Goal: Task Accomplishment & Management: Manage account settings

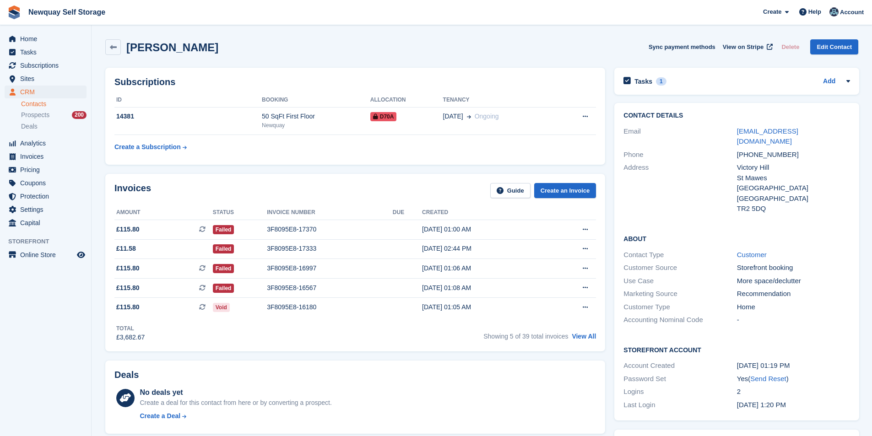
scroll to position [503, 0]
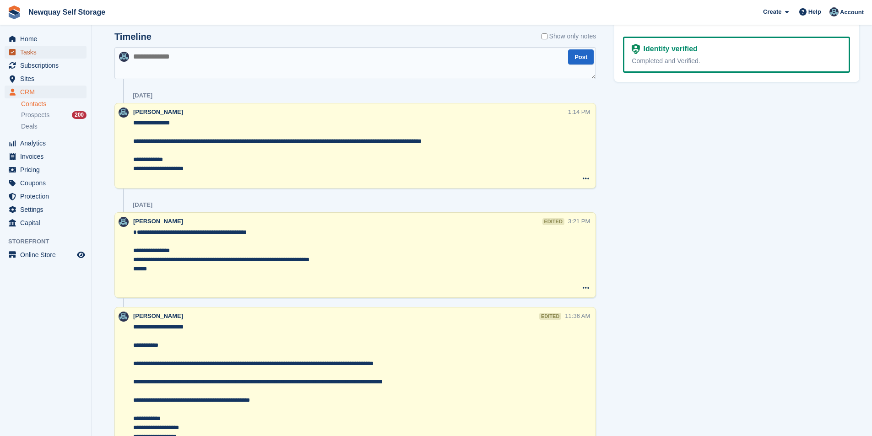
click at [42, 55] on span "Tasks" at bounding box center [47, 52] width 55 height 13
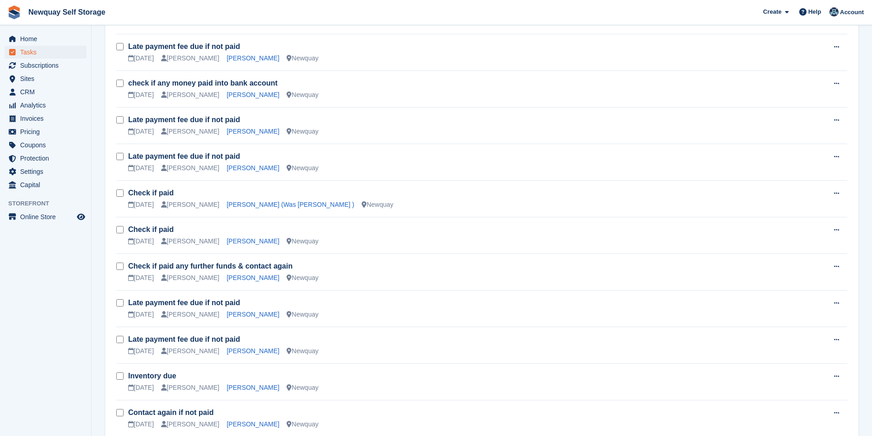
scroll to position [504, 0]
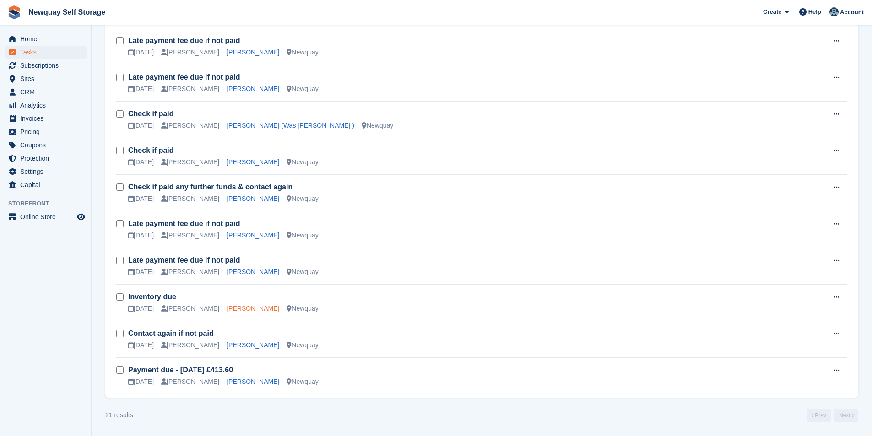
click at [249, 305] on link "Sonia Forgham" at bounding box center [252, 308] width 53 height 7
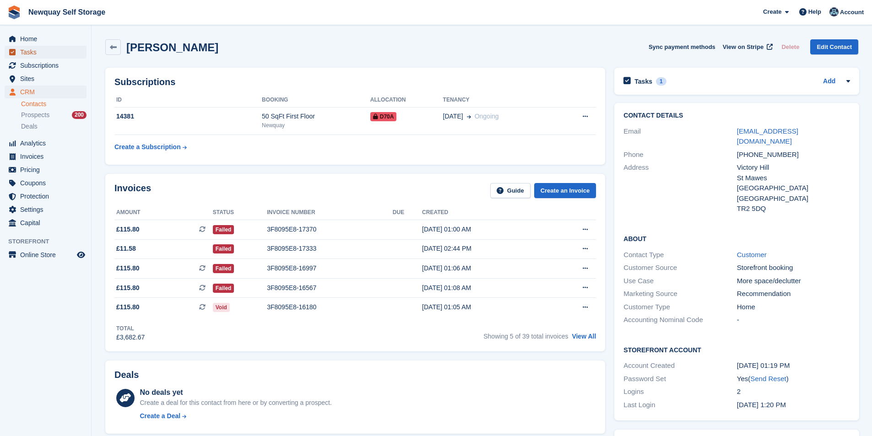
click at [43, 52] on span "Tasks" at bounding box center [47, 52] width 55 height 13
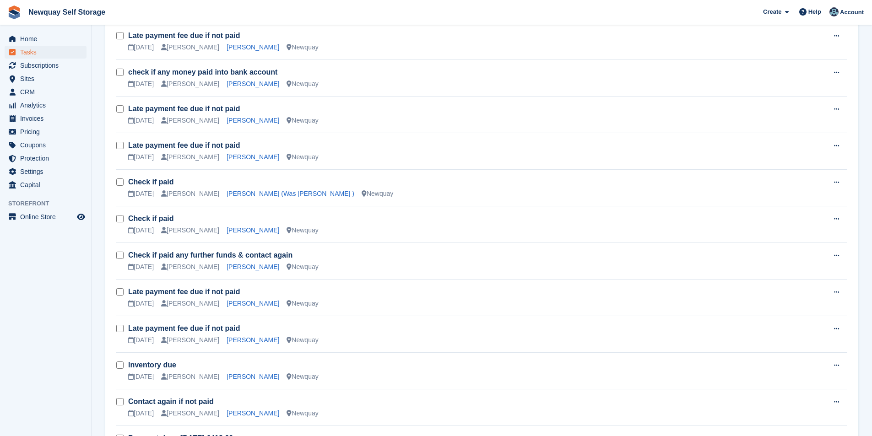
scroll to position [504, 0]
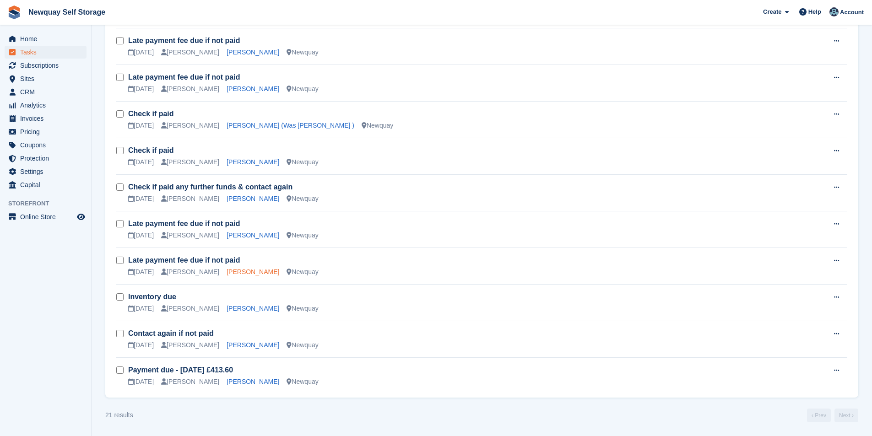
click at [237, 270] on link "[PERSON_NAME]" at bounding box center [252, 271] width 53 height 7
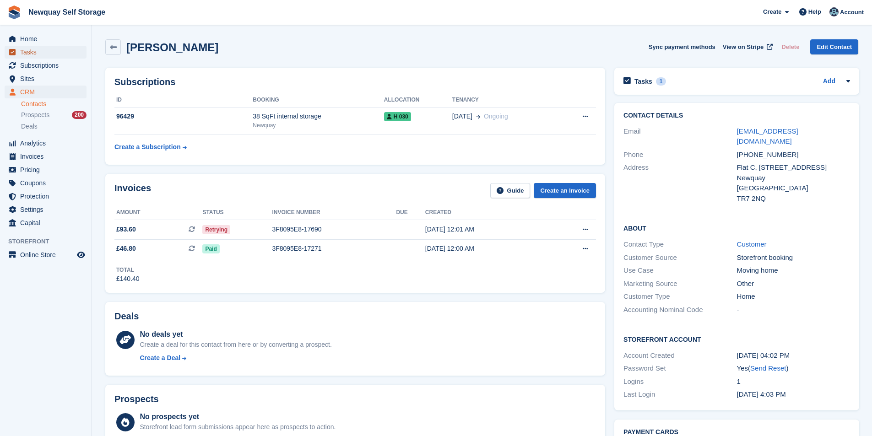
click at [41, 51] on span "Tasks" at bounding box center [47, 52] width 55 height 13
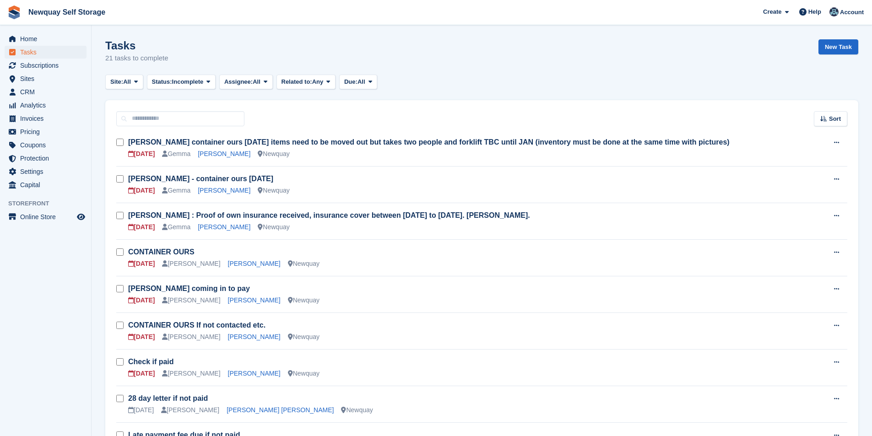
scroll to position [92, 0]
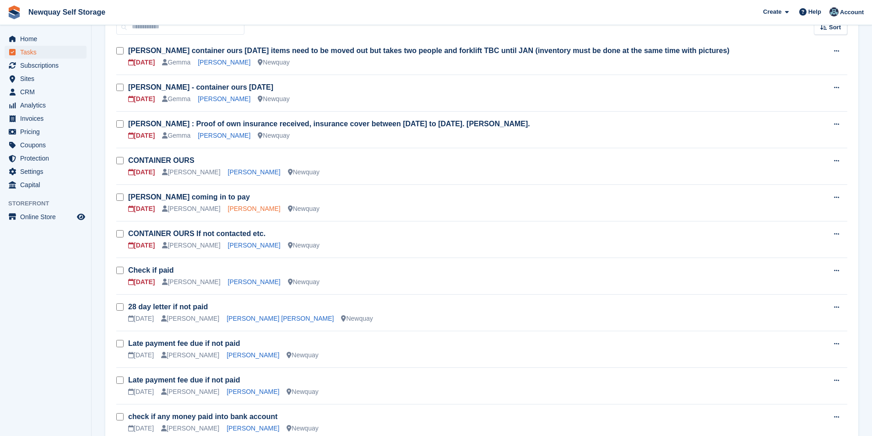
click at [241, 205] on link "[PERSON_NAME]" at bounding box center [254, 208] width 53 height 7
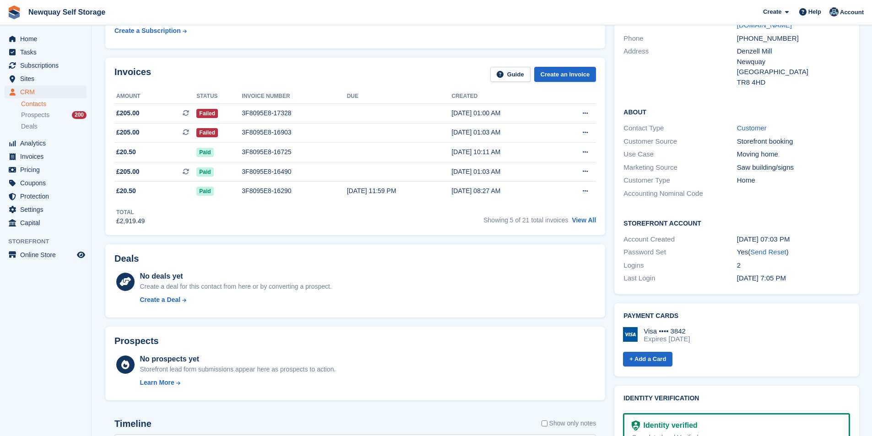
scroll to position [92, 0]
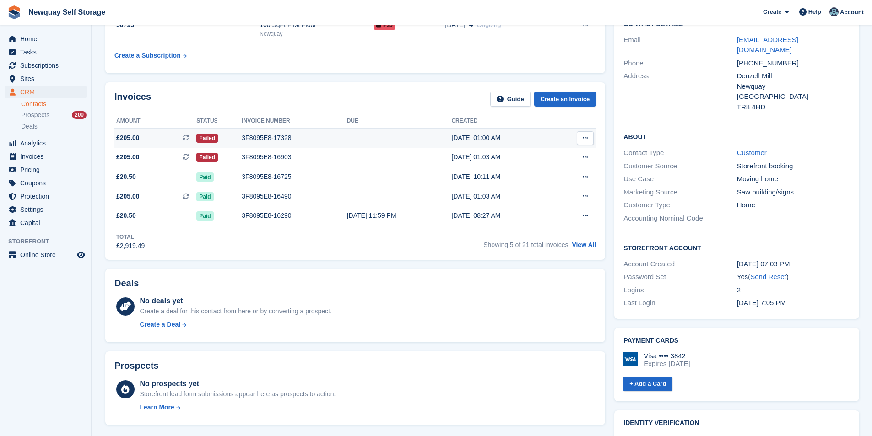
click at [255, 135] on div "3F8095E8-17328" at bounding box center [294, 138] width 105 height 10
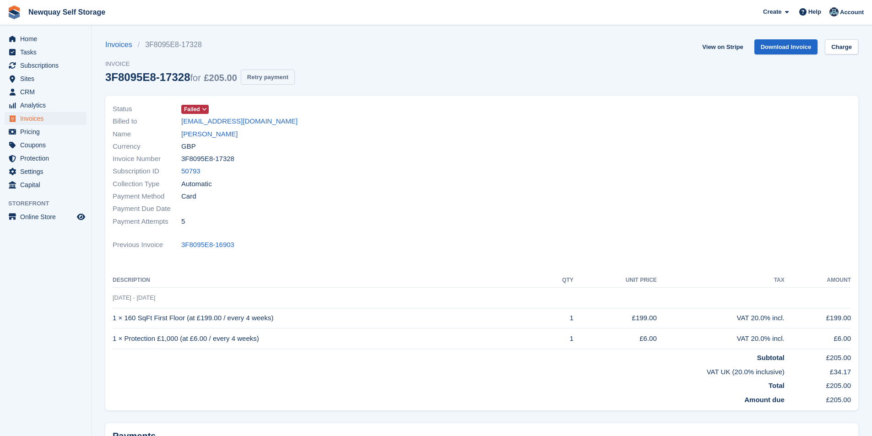
click at [270, 82] on button "Retry payment" at bounding box center [268, 77] width 54 height 15
click at [36, 40] on span "Home" at bounding box center [47, 38] width 55 height 13
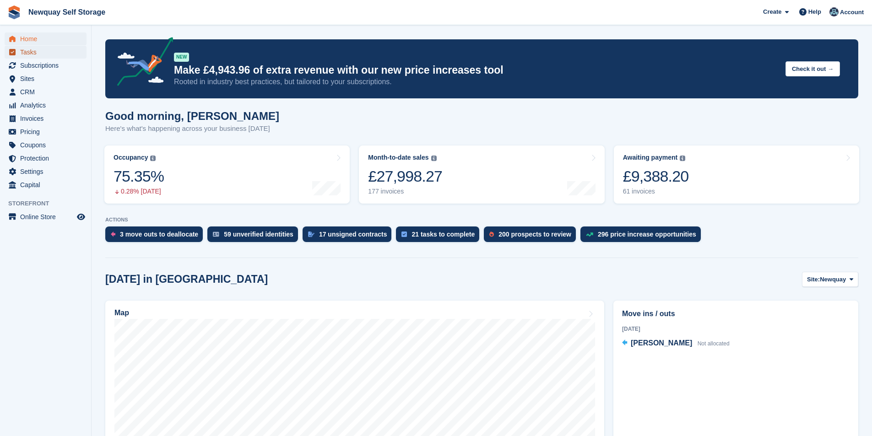
click at [30, 52] on span "Tasks" at bounding box center [47, 52] width 55 height 13
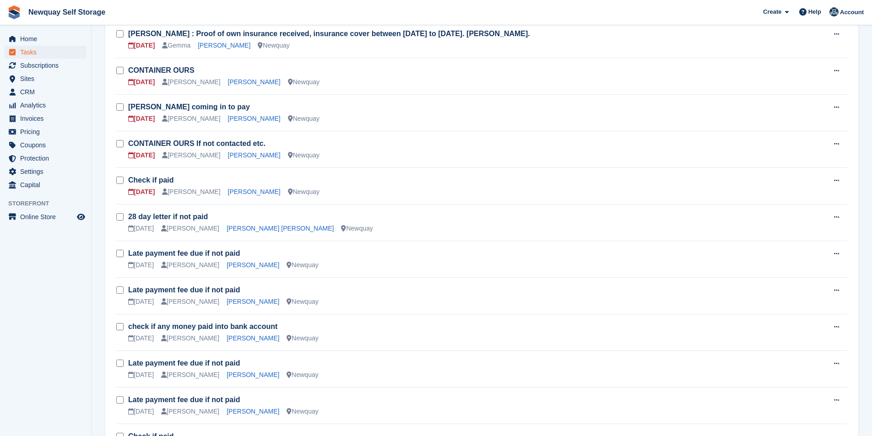
scroll to position [183, 0]
click at [244, 226] on link "Hristo Slavov Slavov" at bounding box center [279, 226] width 107 height 7
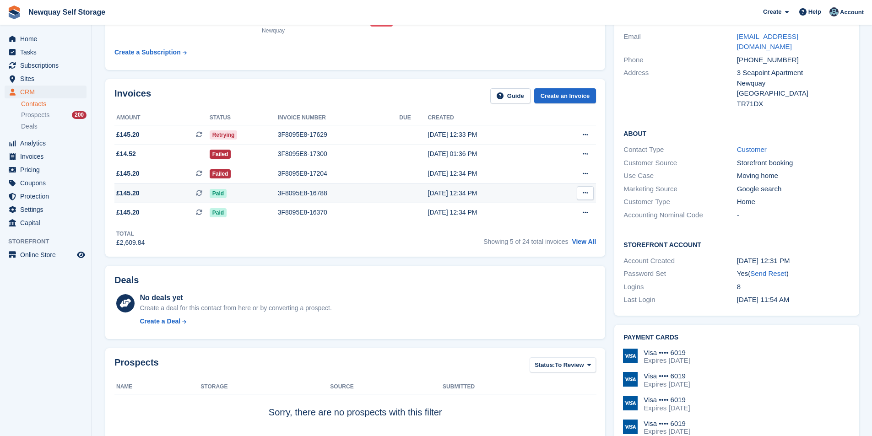
scroll to position [92, 0]
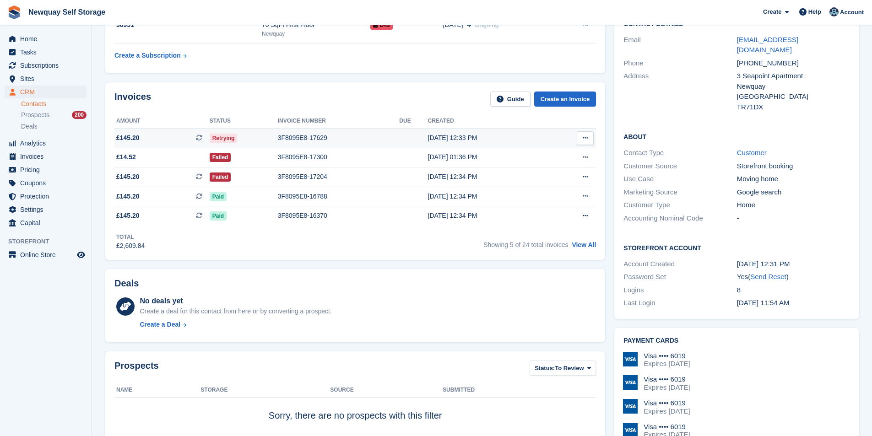
click at [302, 135] on div "3F8095E8-17629" at bounding box center [339, 138] width 122 height 10
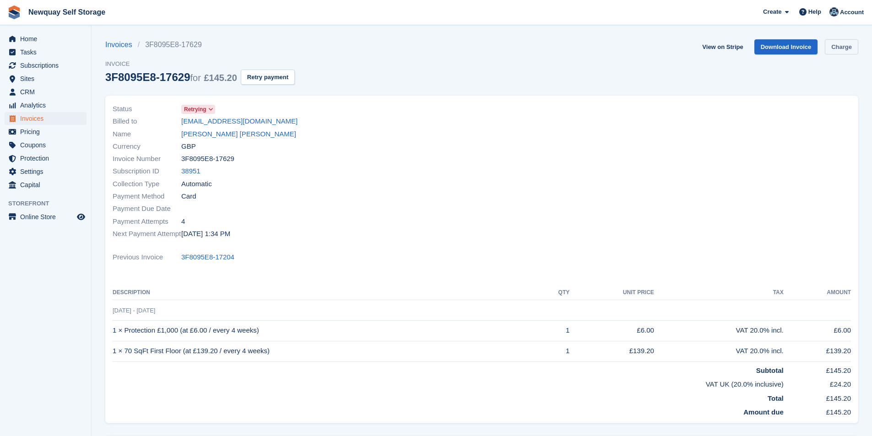
click at [856, 42] on link "Charge" at bounding box center [840, 46] width 33 height 15
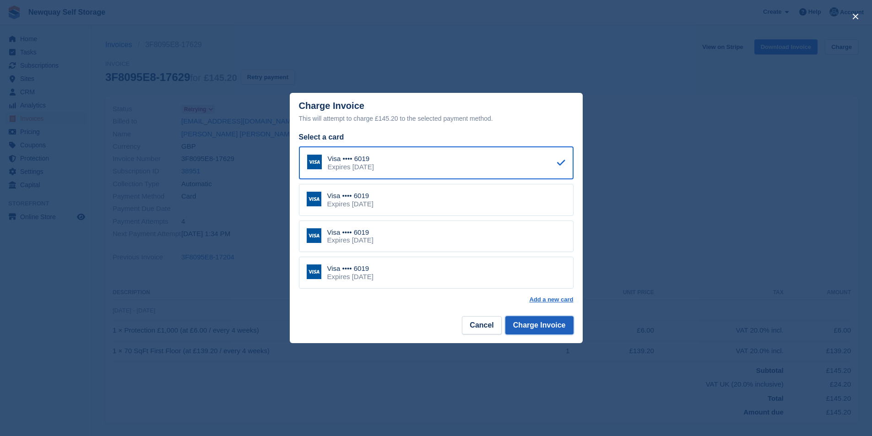
click at [543, 328] on button "Charge Invoice" at bounding box center [539, 325] width 68 height 18
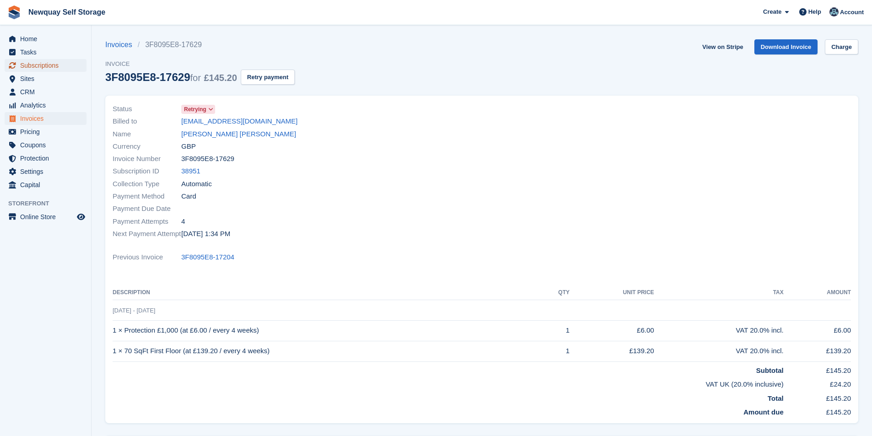
click at [45, 61] on span "Subscriptions" at bounding box center [47, 65] width 55 height 13
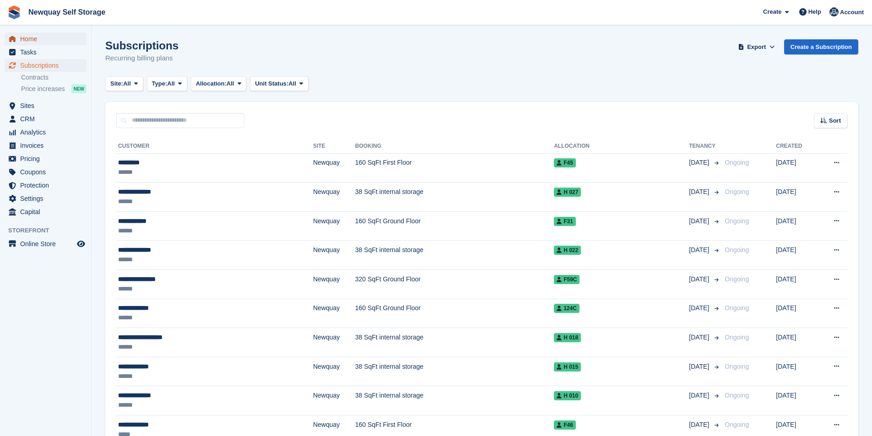
click at [48, 38] on span "Home" at bounding box center [47, 38] width 55 height 13
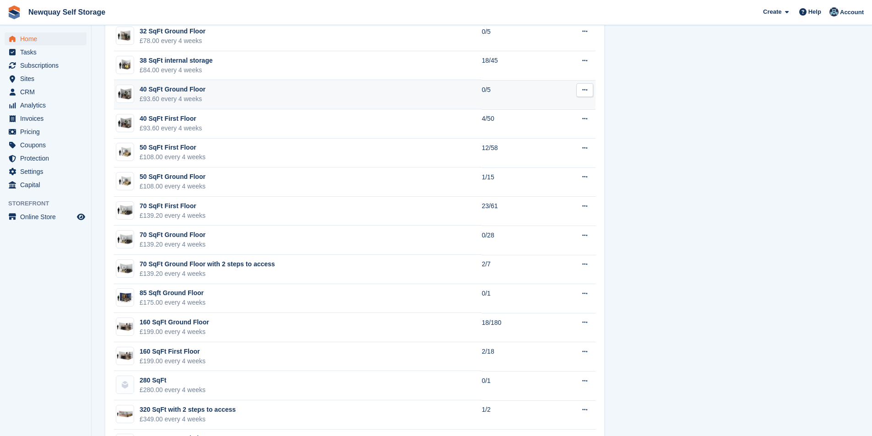
scroll to position [506, 0]
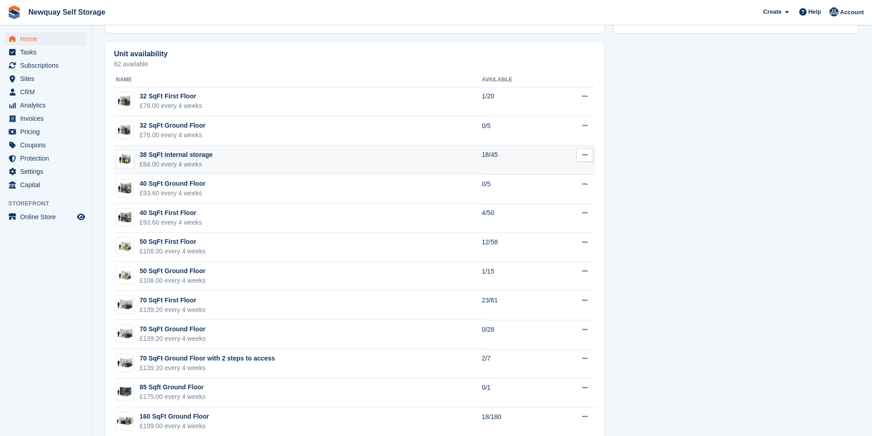
click at [189, 161] on div "£84.00 every 4 weeks" at bounding box center [176, 165] width 73 height 10
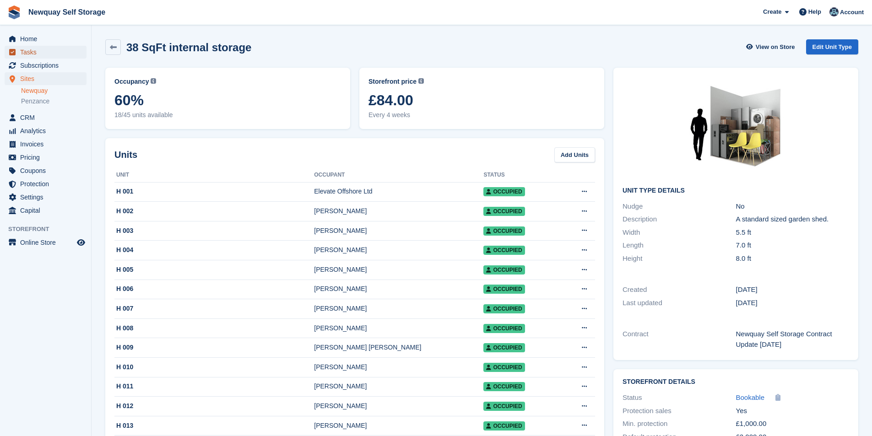
click at [26, 48] on span "Tasks" at bounding box center [47, 52] width 55 height 13
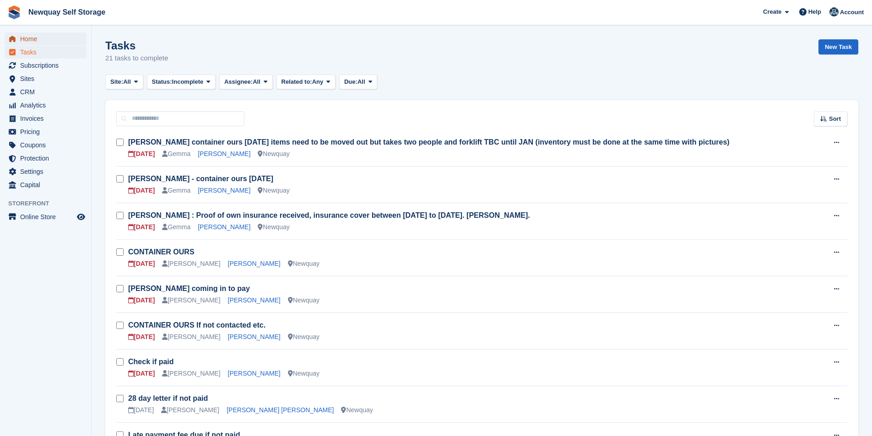
click at [35, 34] on span "Home" at bounding box center [47, 38] width 55 height 13
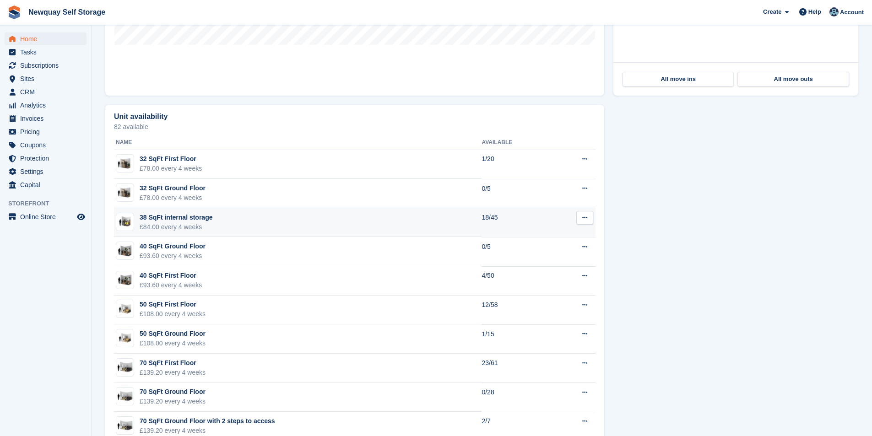
scroll to position [458, 0]
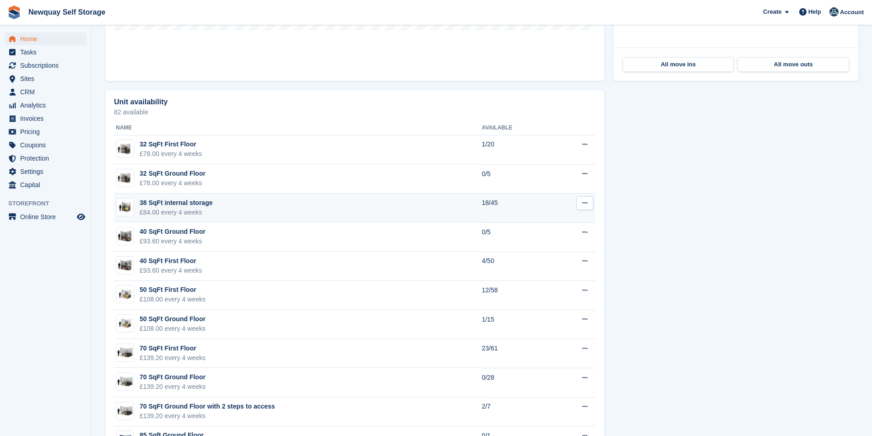
click at [182, 204] on div "38 SqFt internal storage" at bounding box center [176, 203] width 73 height 10
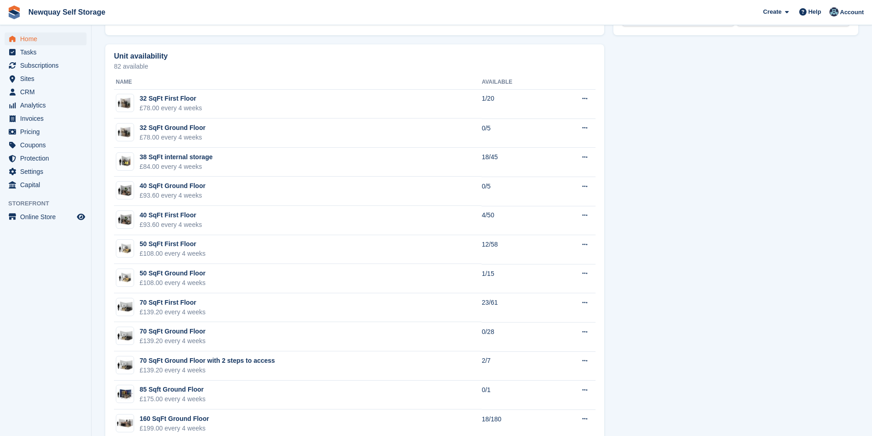
scroll to position [503, 0]
click at [46, 66] on span "Subscriptions" at bounding box center [47, 65] width 55 height 13
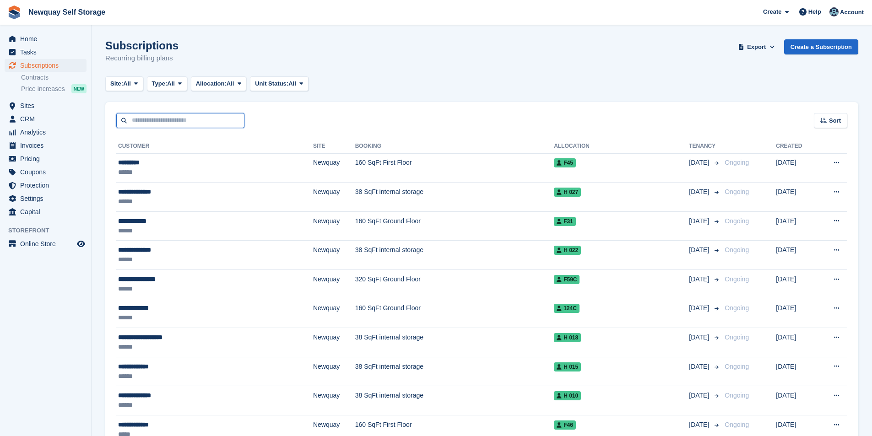
click at [203, 118] on input "text" at bounding box center [180, 120] width 128 height 15
type input "****"
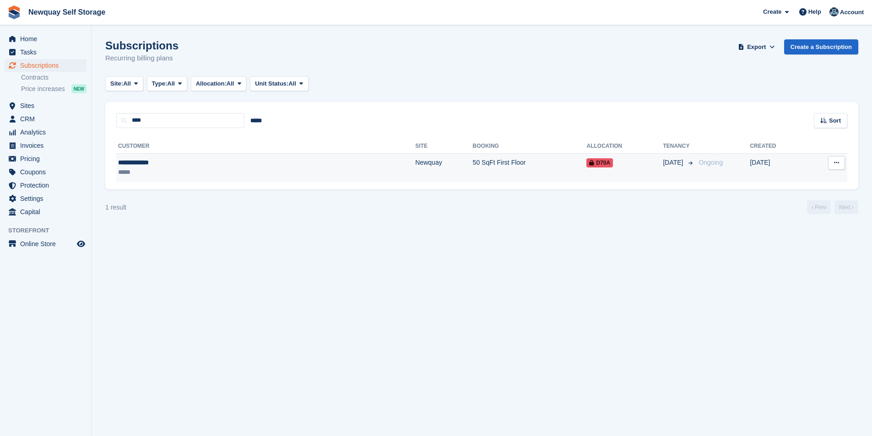
click at [144, 164] on div "**********" at bounding box center [186, 163] width 137 height 10
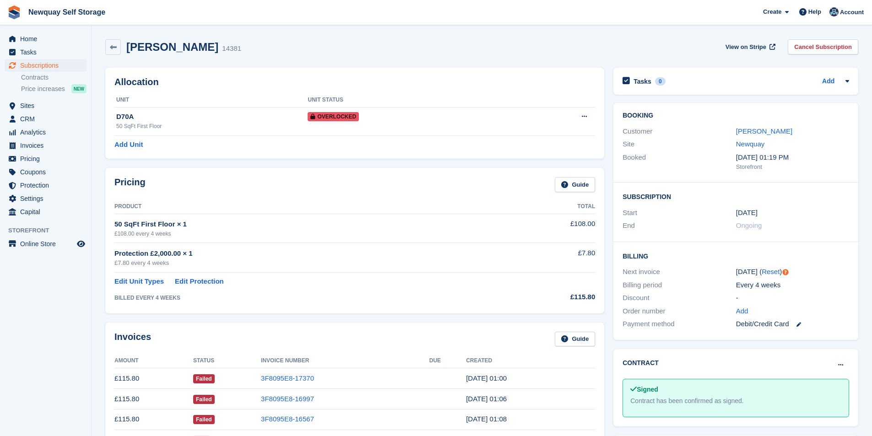
click at [756, 136] on div "[PERSON_NAME]" at bounding box center [792, 131] width 113 height 11
click at [756, 130] on link "[PERSON_NAME]" at bounding box center [764, 131] width 56 height 8
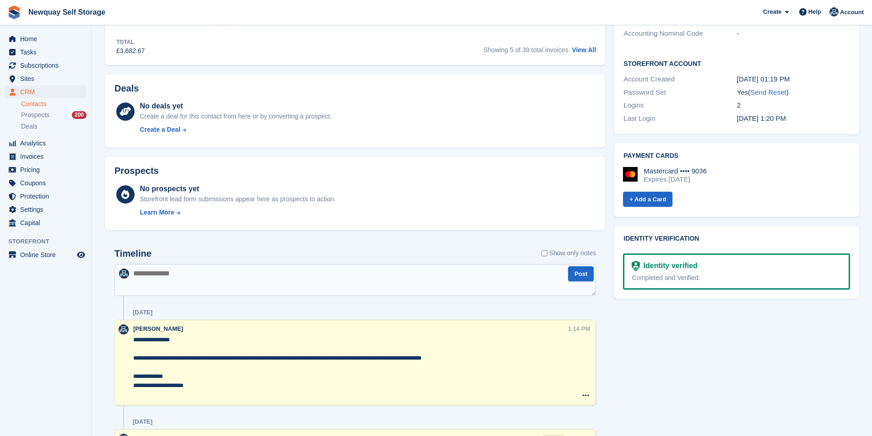
scroll to position [288, 0]
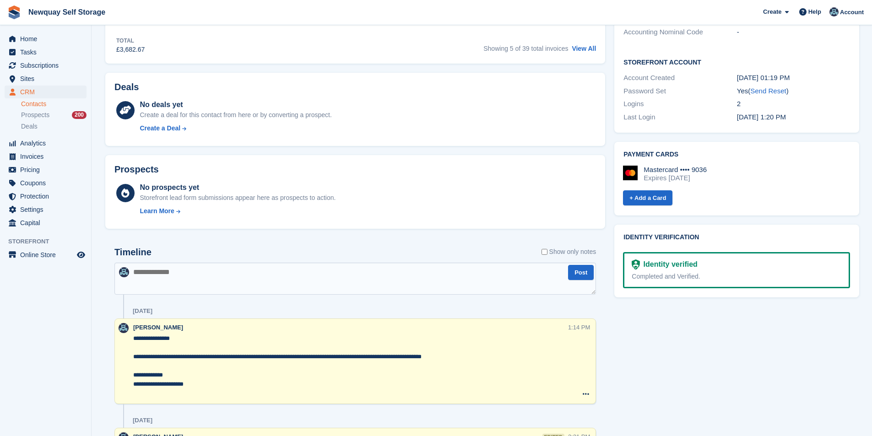
click at [144, 281] on textarea at bounding box center [354, 279] width 481 height 32
paste textarea "**********"
type textarea "**********"
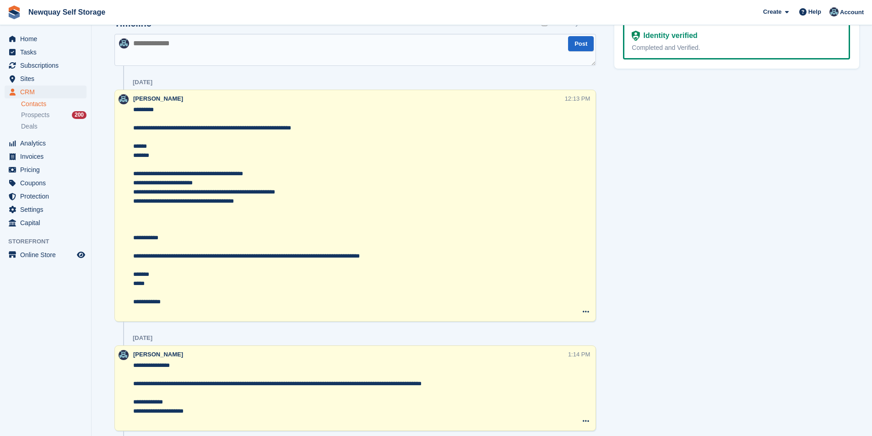
scroll to position [242, 0]
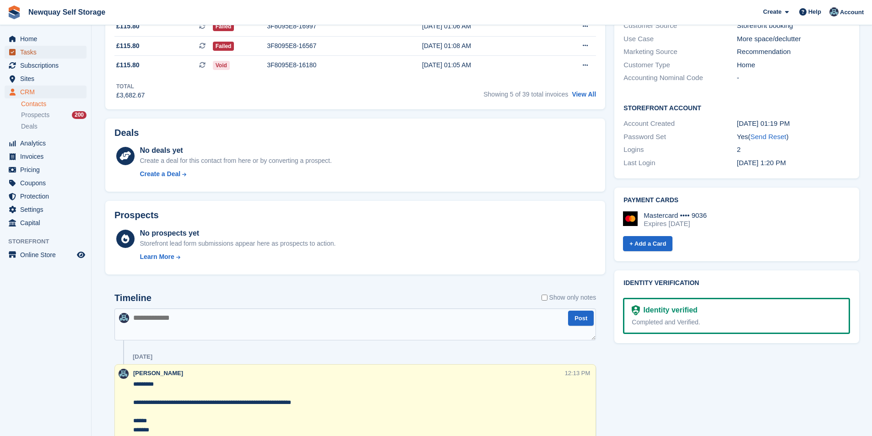
click at [43, 49] on span "Tasks" at bounding box center [47, 52] width 55 height 13
